Goal: Task Accomplishment & Management: Use online tool/utility

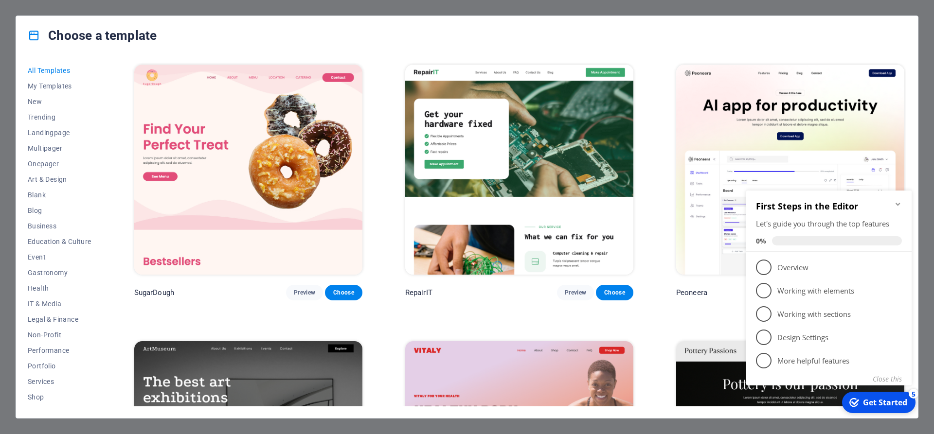
click at [226, 181] on img at bounding box center [248, 170] width 228 height 210
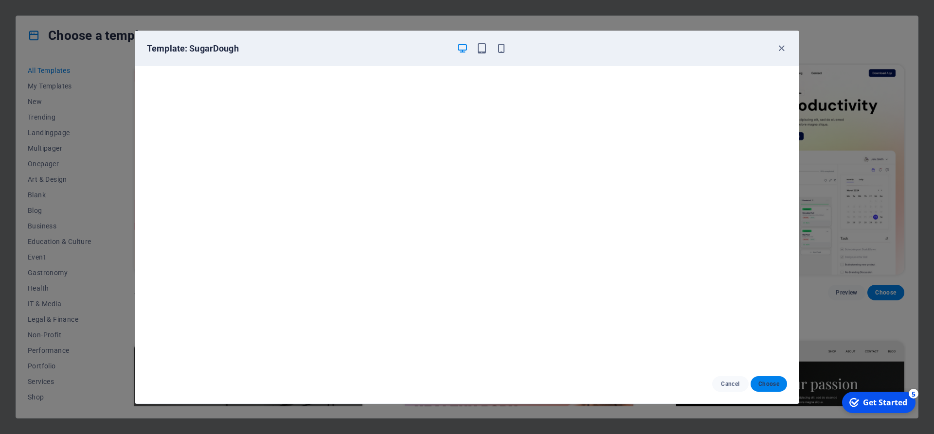
click at [776, 383] on span "Choose" at bounding box center [768, 384] width 21 height 8
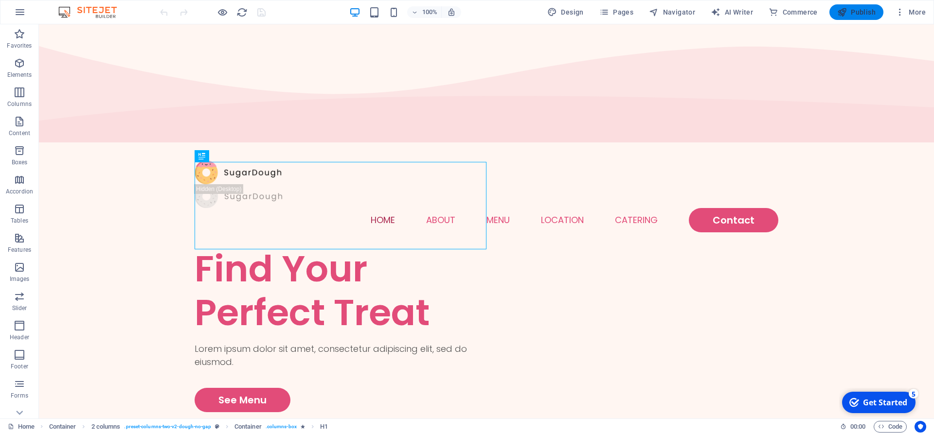
click at [860, 15] on span "Publish" at bounding box center [856, 12] width 38 height 10
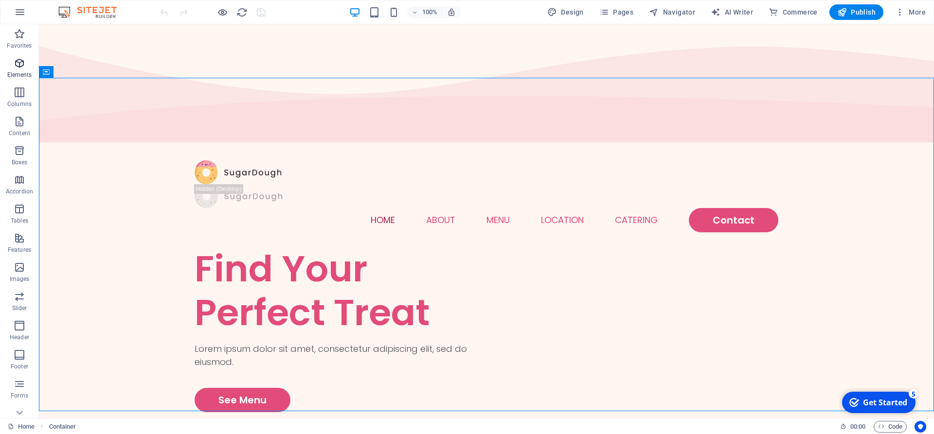
click at [22, 65] on icon "button" at bounding box center [20, 63] width 12 height 12
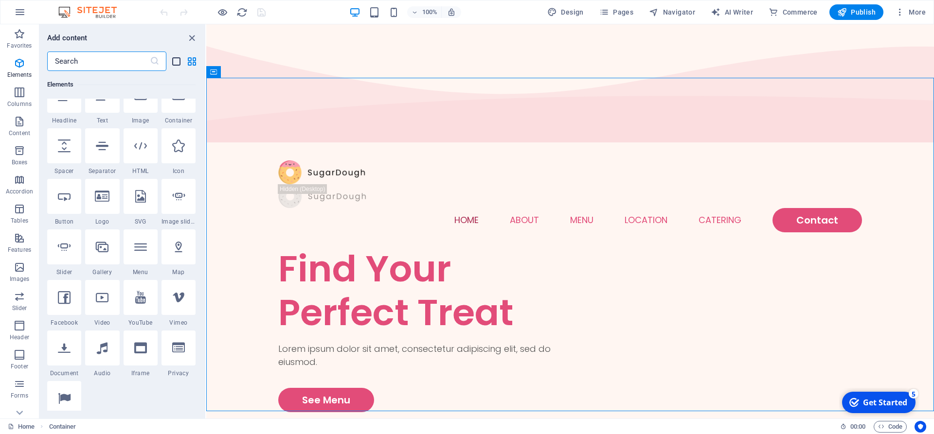
scroll to position [16, 0]
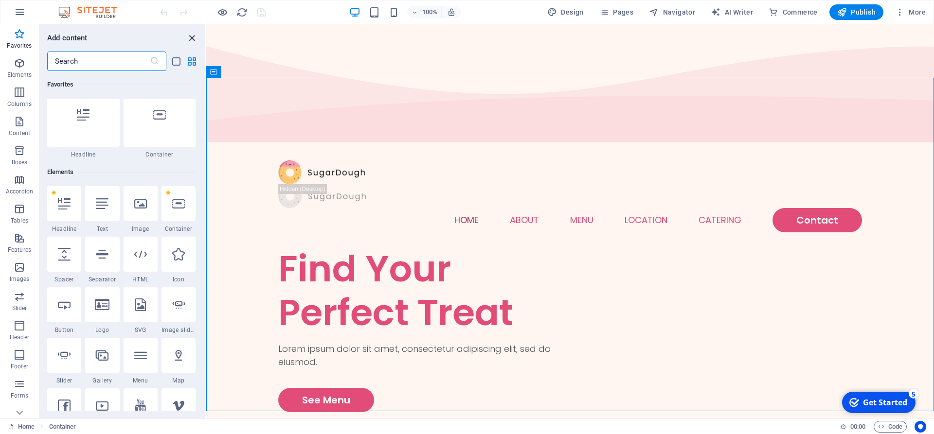
click at [192, 39] on icon "close panel" at bounding box center [191, 38] width 11 height 11
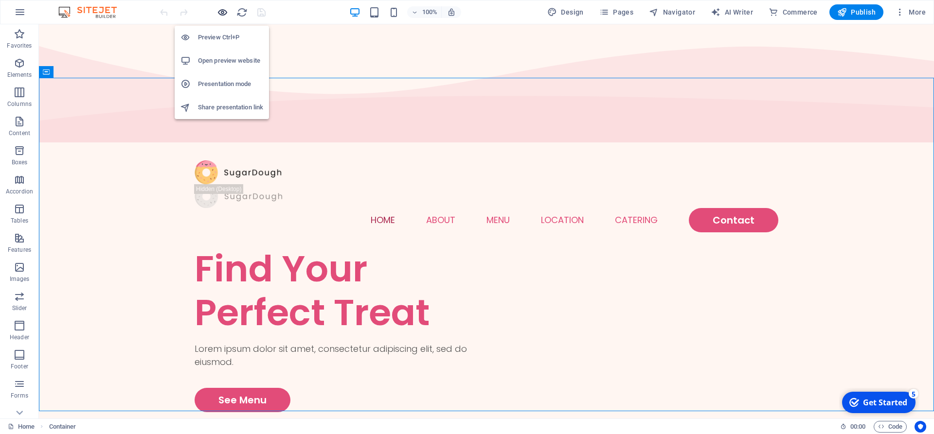
click at [225, 11] on icon "button" at bounding box center [222, 12] width 11 height 11
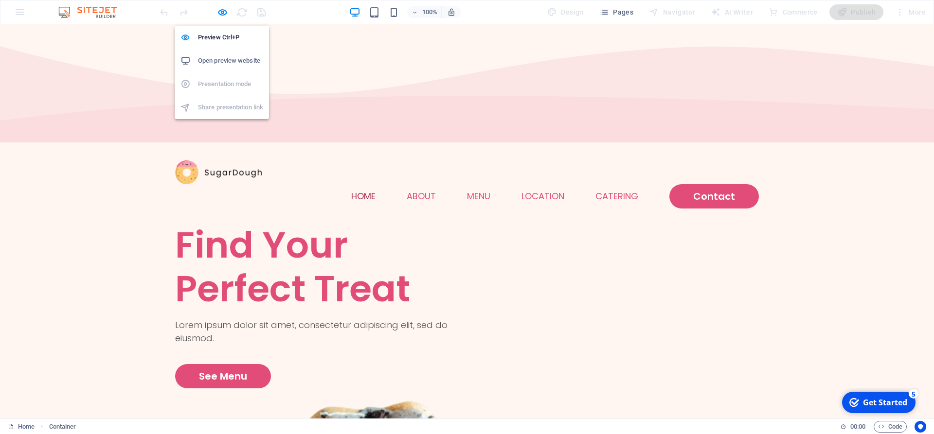
click at [205, 63] on h6 "Open preview website" at bounding box center [230, 61] width 65 height 12
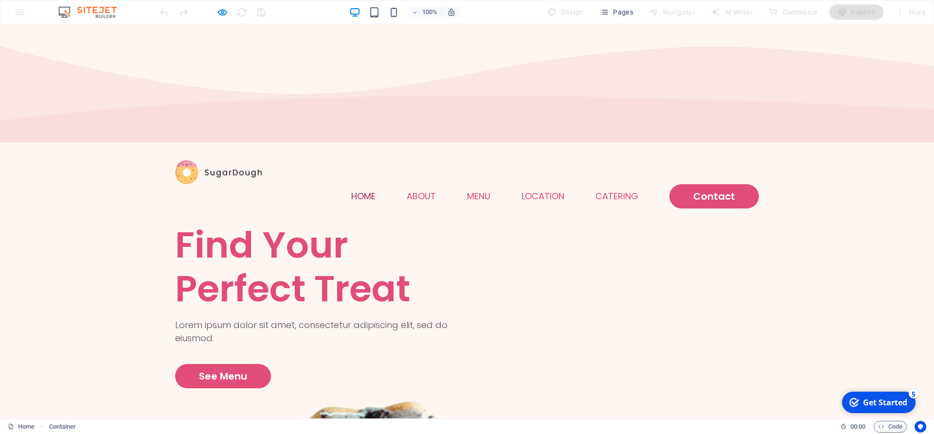
click at [102, 13] on img at bounding box center [92, 12] width 73 height 12
click at [363, 192] on link "Home" at bounding box center [363, 196] width 24 height 9
click at [362, 192] on link "Home" at bounding box center [363, 196] width 24 height 9
click at [418, 192] on link "About" at bounding box center [421, 196] width 29 height 9
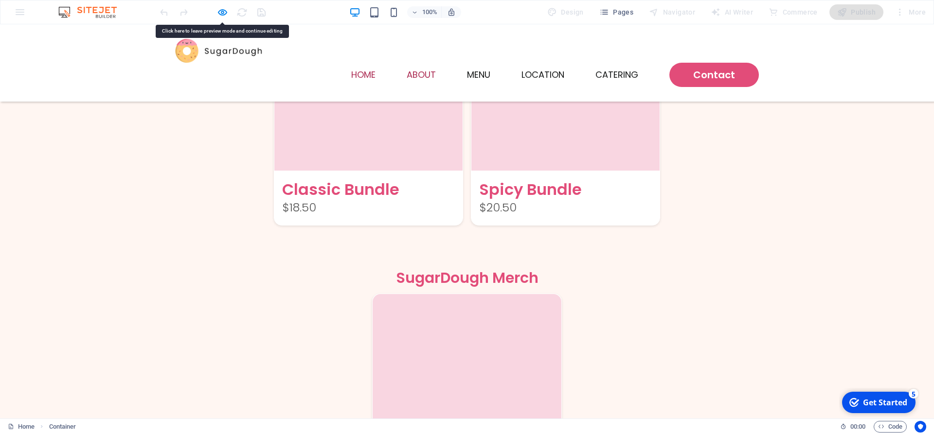
scroll to position [1325, 0]
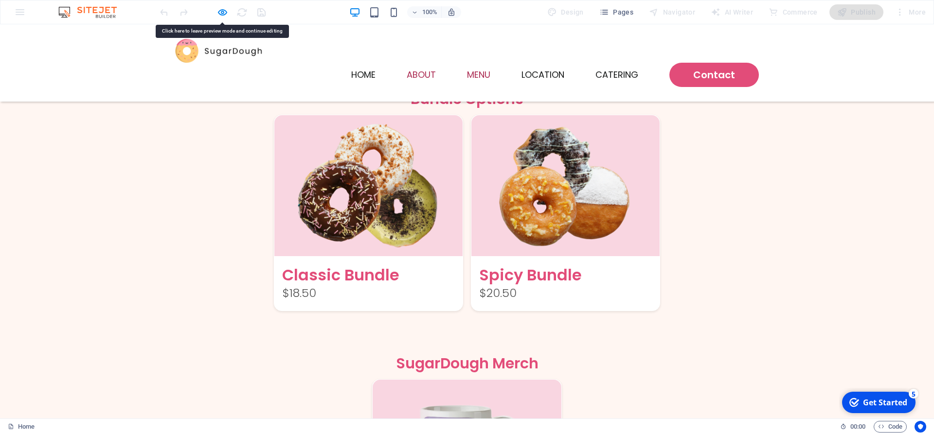
click at [471, 71] on link "Menu" at bounding box center [478, 75] width 23 height 9
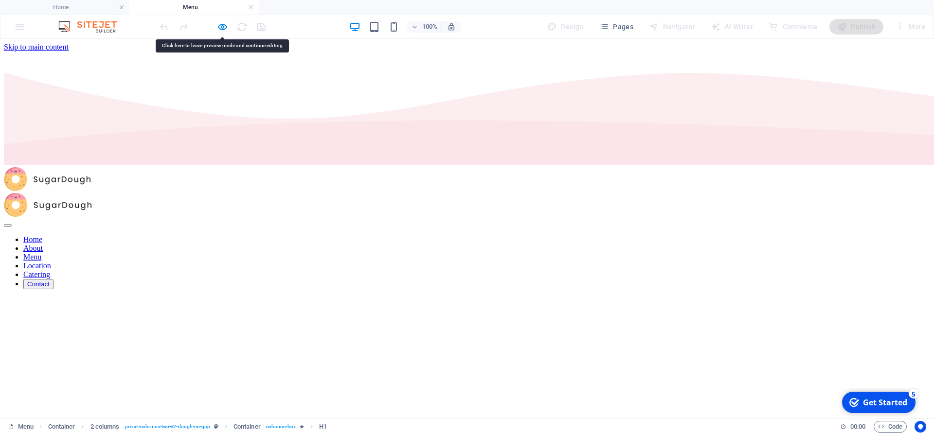
scroll to position [0, 0]
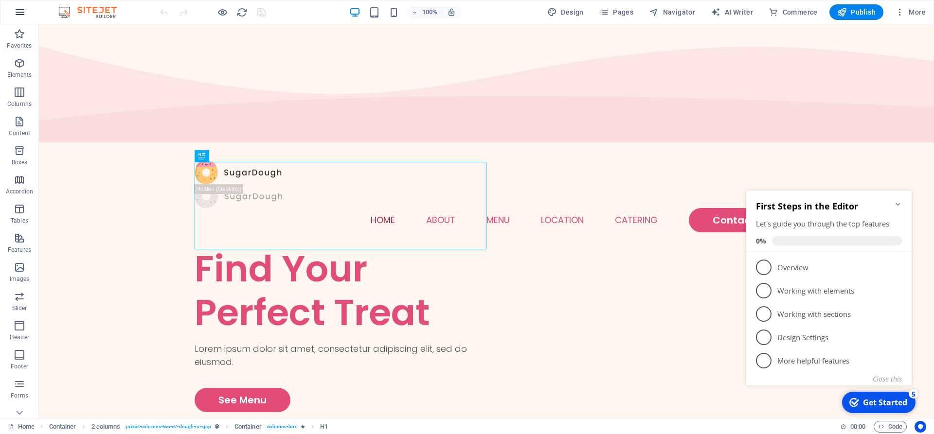
click at [23, 14] on icon "button" at bounding box center [20, 12] width 12 height 12
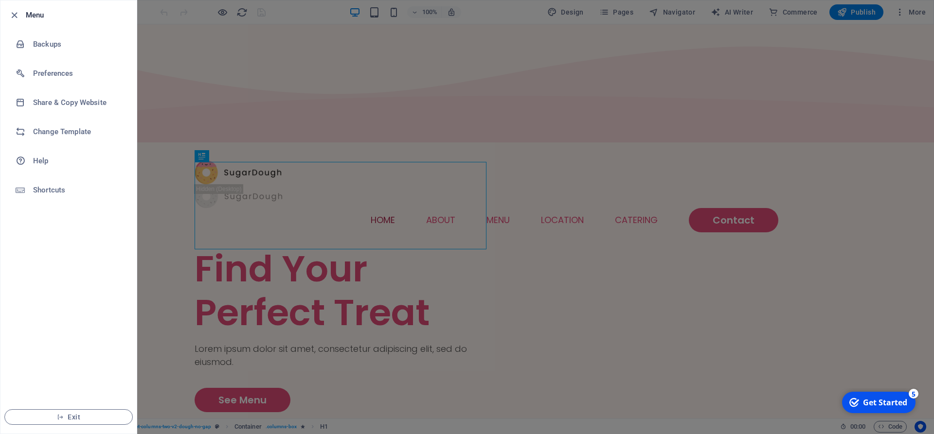
click at [188, 94] on div at bounding box center [467, 217] width 934 height 434
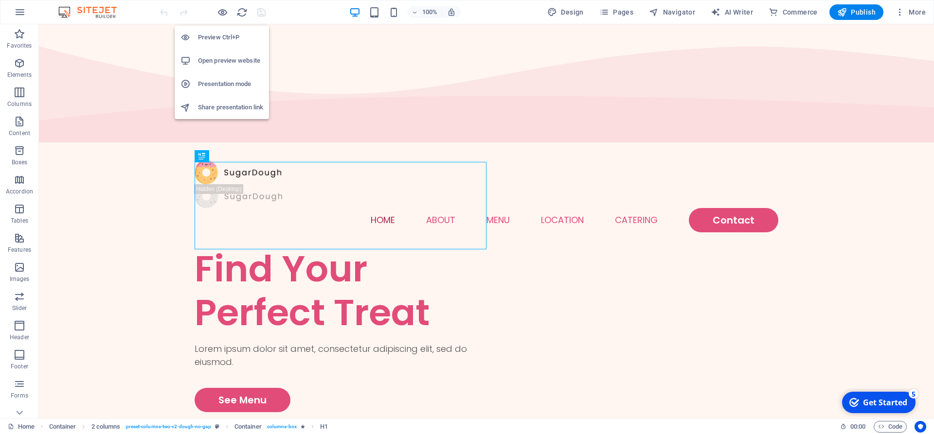
click at [211, 36] on h6 "Preview Ctrl+P" at bounding box center [230, 38] width 65 height 12
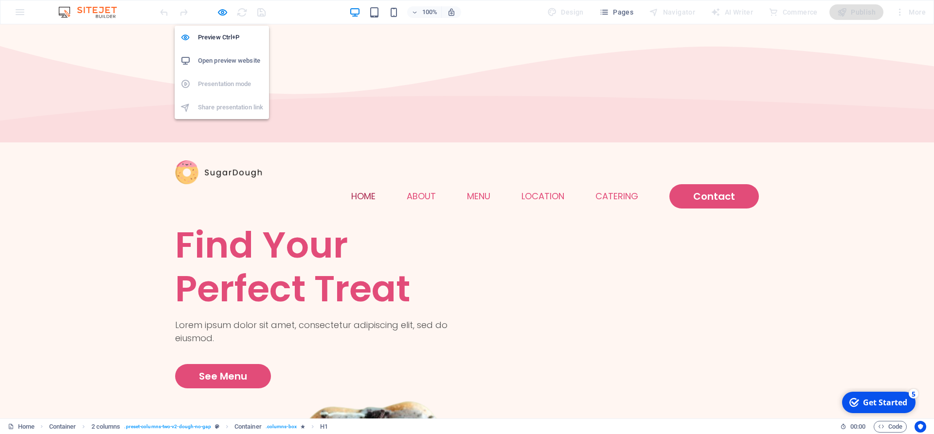
click at [226, 59] on h6 "Open preview website" at bounding box center [230, 61] width 65 height 12
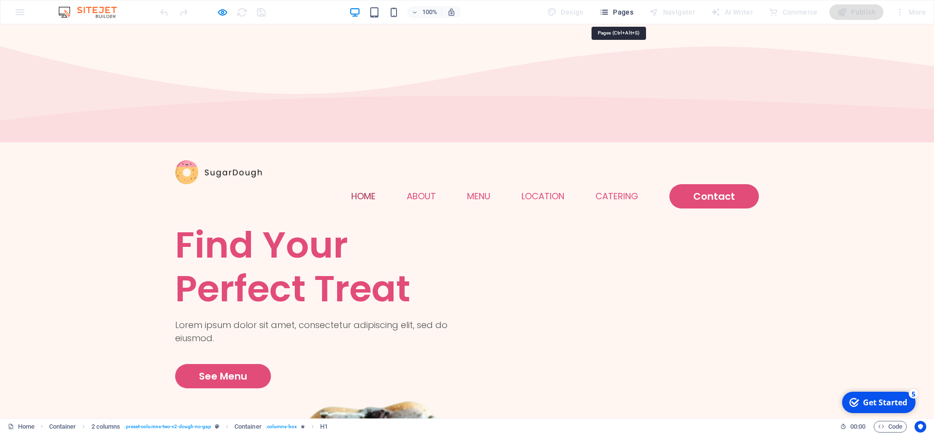
click at [626, 11] on span "Pages" at bounding box center [616, 12] width 34 height 10
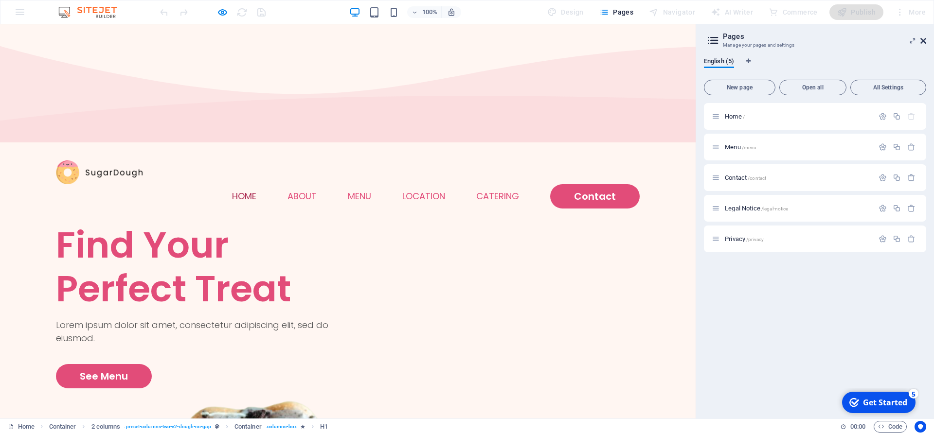
click at [926, 40] on icon at bounding box center [923, 41] width 6 height 8
